Goal: Transaction & Acquisition: Book appointment/travel/reservation

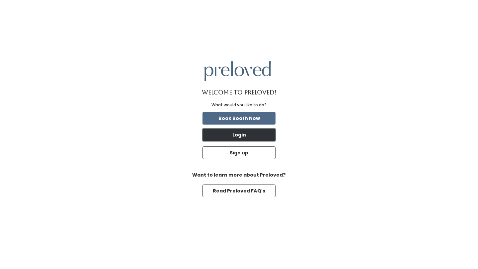
click at [243, 137] on button "Login" at bounding box center [238, 135] width 73 height 13
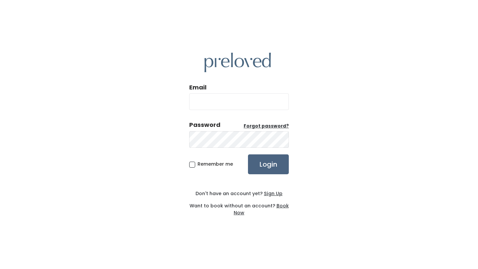
type input "[EMAIL_ADDRESS][DOMAIN_NAME]"
click at [261, 168] on input "Login" at bounding box center [268, 165] width 41 height 20
click at [261, 169] on input "Login" at bounding box center [268, 165] width 41 height 20
click at [269, 164] on input "Login" at bounding box center [268, 165] width 41 height 20
click at [254, 101] on input "[EMAIL_ADDRESS][DOMAIN_NAME]" at bounding box center [238, 102] width 99 height 17
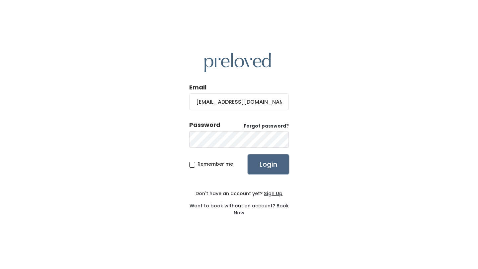
click at [267, 164] on input "Login" at bounding box center [268, 165] width 41 height 20
click at [263, 164] on input "Login" at bounding box center [268, 165] width 41 height 20
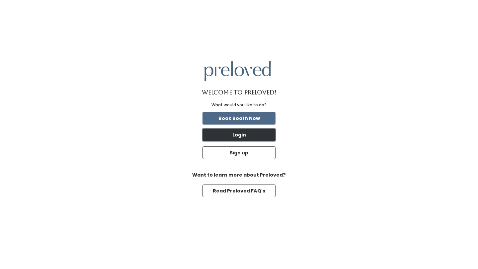
click at [256, 134] on button "Login" at bounding box center [238, 135] width 73 height 13
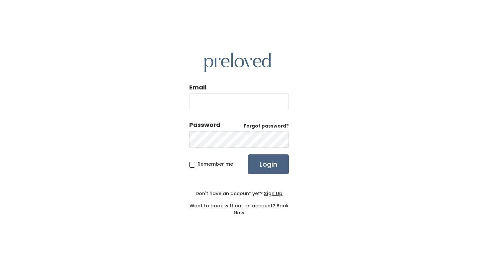
type input "gingersnapdreams@gmail.com"
click at [265, 169] on input "Login" at bounding box center [268, 165] width 41 height 20
click at [141, 127] on div "Email gingersnapdreams@gmail.com Password Forgot password? Remember me Login Do…" at bounding box center [239, 134] width 478 height 269
click at [266, 165] on input "Login" at bounding box center [268, 165] width 41 height 20
click at [261, 128] on u "Forgot password?" at bounding box center [265, 126] width 45 height 6
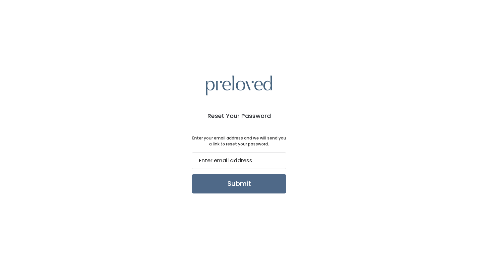
type input "gingersnapdreams@gmail.com"
click at [251, 182] on input "Submit" at bounding box center [239, 183] width 94 height 19
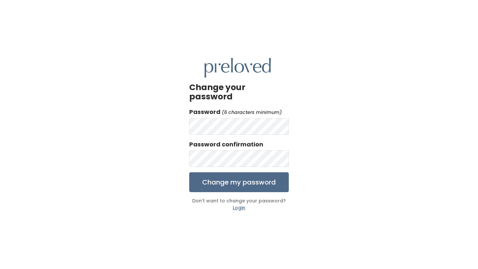
click at [330, 110] on div "Change your password Password (6 characters minimum) Password confirmation Chan…" at bounding box center [239, 134] width 478 height 269
click at [317, 160] on div "Change your password Password (6 characters minimum) Password confirmation Chan…" at bounding box center [239, 134] width 478 height 269
click at [236, 176] on input "Change my password" at bounding box center [238, 182] width 99 height 20
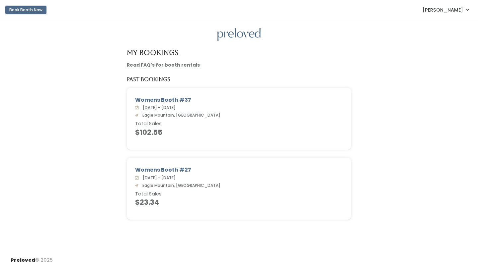
click at [29, 11] on button "Book Booth Now" at bounding box center [25, 10] width 41 height 9
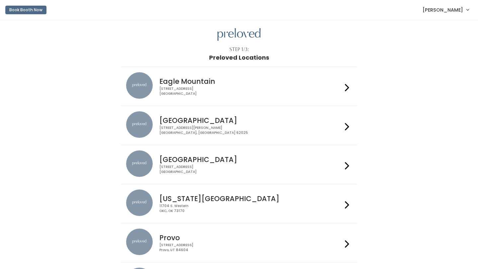
click at [344, 88] on div at bounding box center [347, 86] width 10 height 28
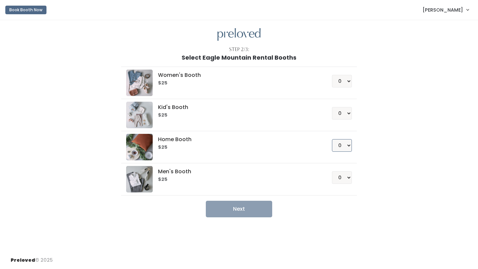
click at [347, 147] on select "0 1 2 3 4" at bounding box center [342, 145] width 20 height 13
select select "1"
click at [332, 139] on select "0 1 2 3 4" at bounding box center [342, 145] width 20 height 13
click at [347, 175] on select "0 1 2 3 4" at bounding box center [342, 177] width 20 height 13
click at [254, 209] on button "Next" at bounding box center [239, 209] width 66 height 17
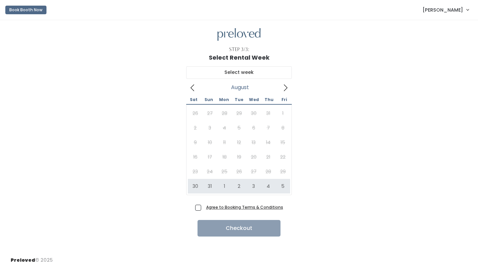
click at [285, 91] on icon at bounding box center [285, 87] width 7 height 7
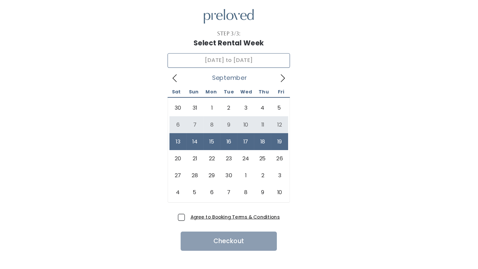
type input "[DATE] to [DATE]"
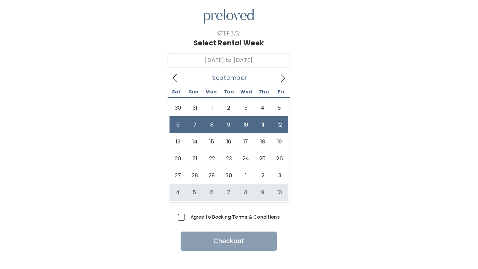
click at [203, 210] on span "Agree to Booking Terms & Conditions" at bounding box center [243, 207] width 80 height 7
click at [203, 208] on input "Agree to Booking Terms & Conditions" at bounding box center [205, 206] width 4 height 4
checkbox input "true"
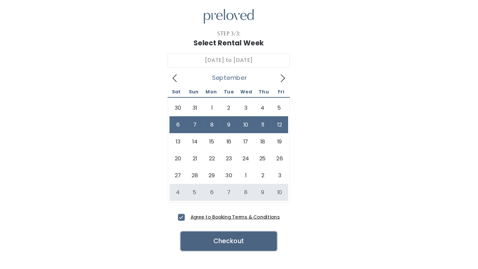
click at [251, 226] on button "Checkout" at bounding box center [238, 228] width 83 height 17
